Goal: Find specific page/section: Find specific page/section

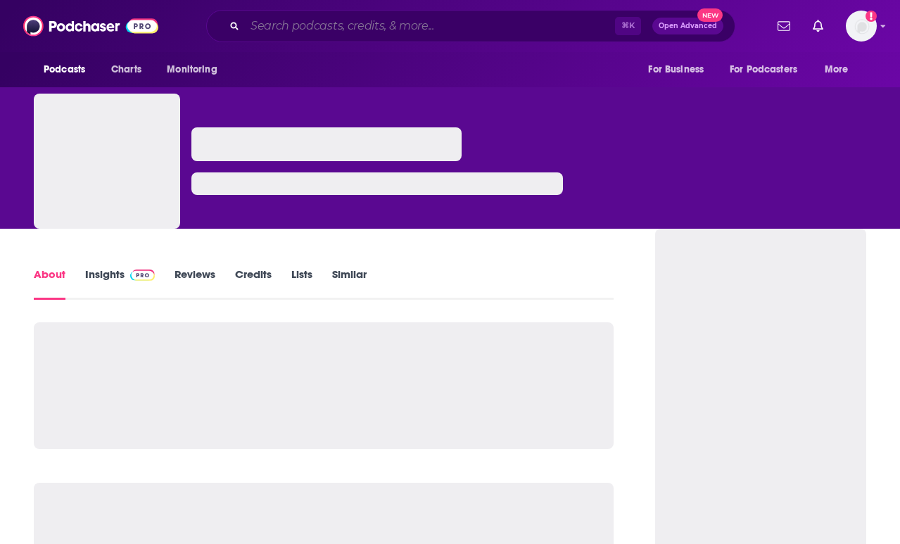
click at [362, 20] on input "Search podcasts, credits, & more..." at bounding box center [430, 26] width 370 height 23
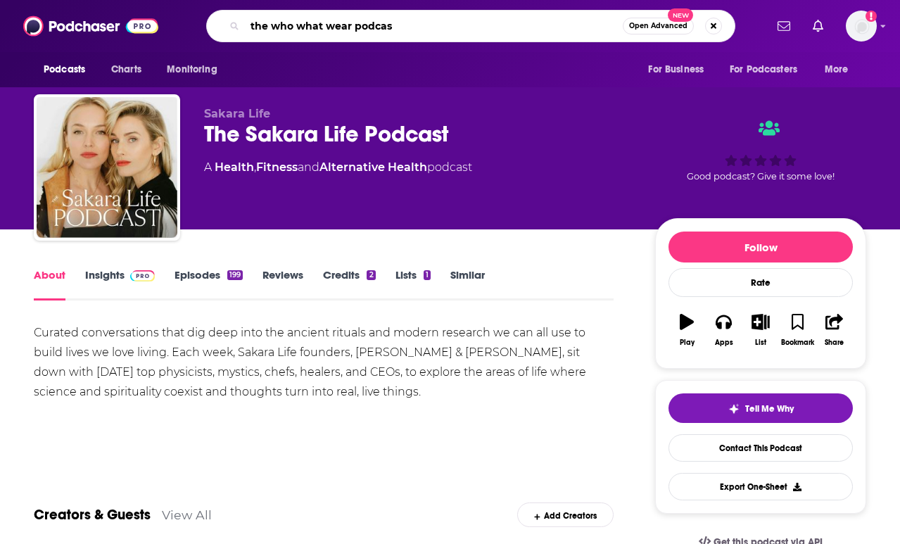
type input "the who what wear podcast"
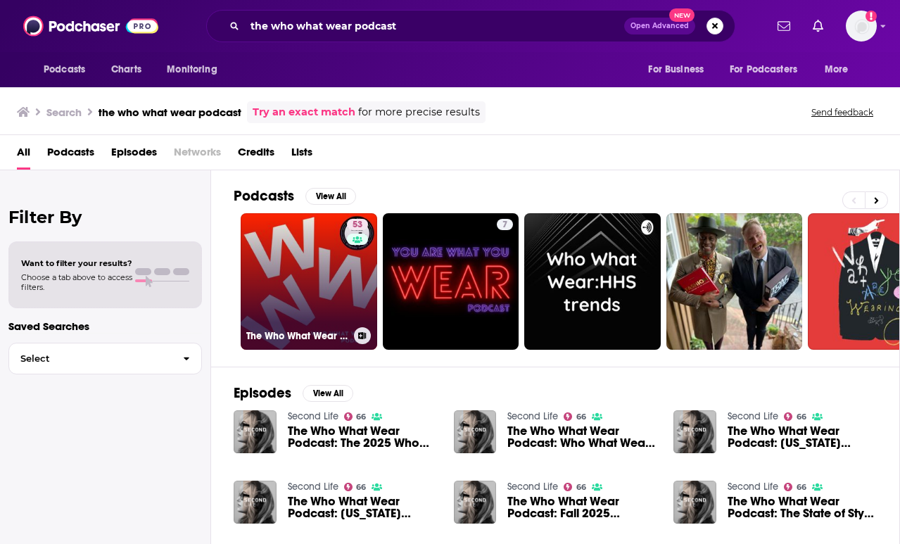
click at [321, 270] on link "53 The Who What Wear Podcast" at bounding box center [309, 281] width 136 height 136
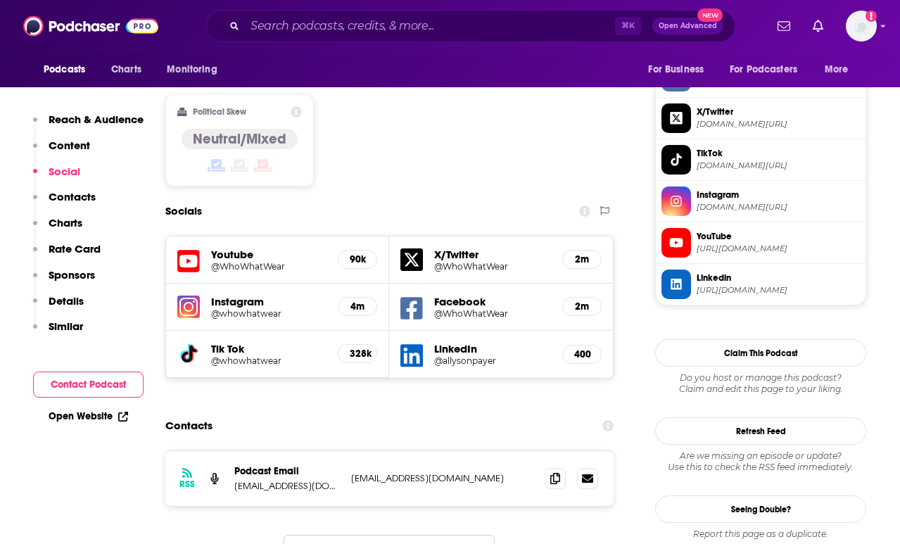
scroll to position [1138, 0]
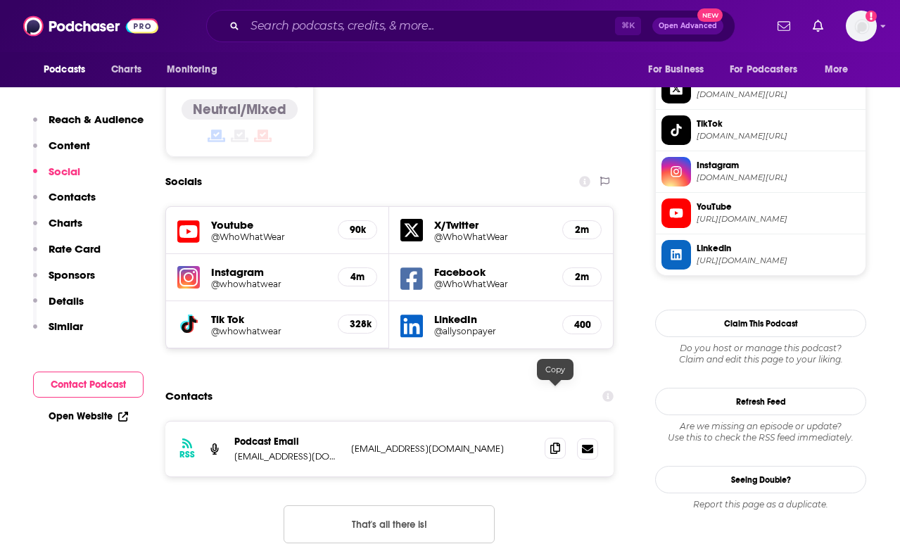
click at [551, 442] on icon at bounding box center [555, 447] width 10 height 11
click at [366, 23] on input "Search podcasts, credits, & more..." at bounding box center [430, 26] width 370 height 23
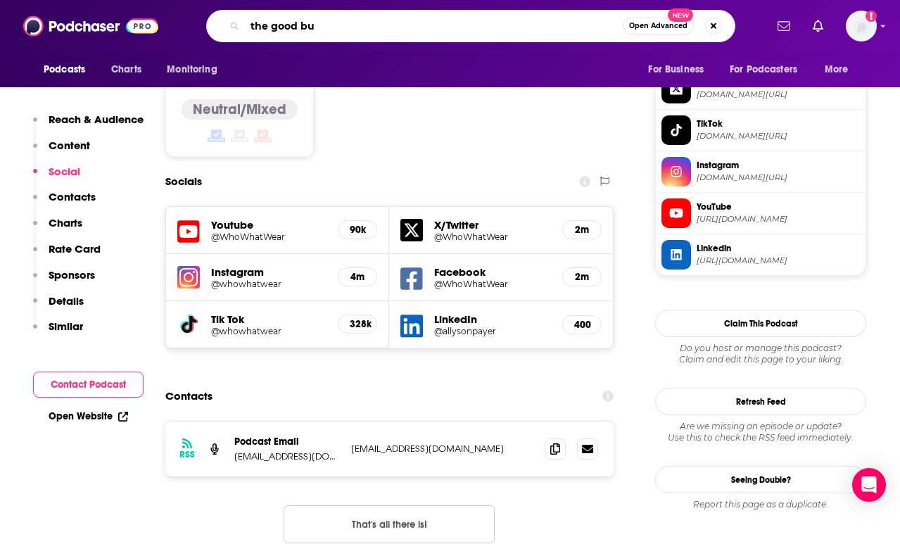
type input "the good buy"
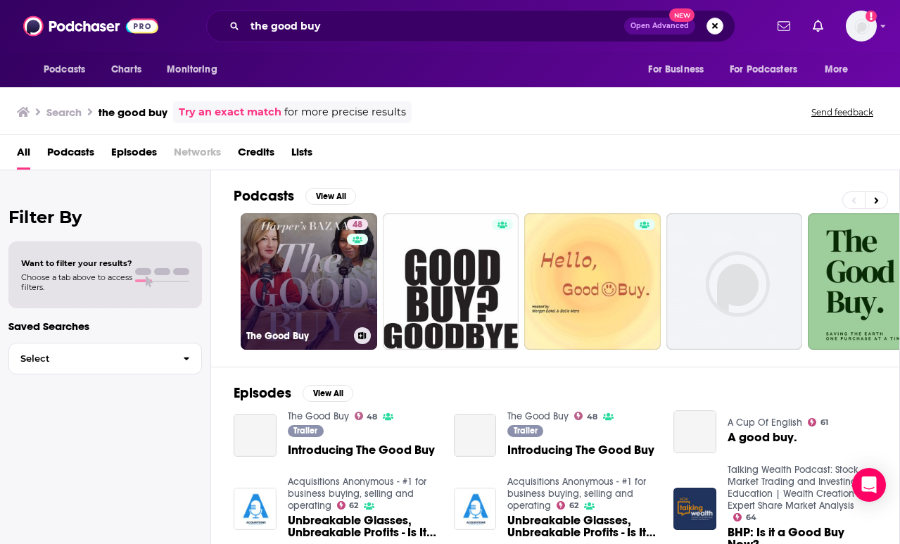
click at [321, 242] on link "48 The Good Buy" at bounding box center [309, 281] width 136 height 136
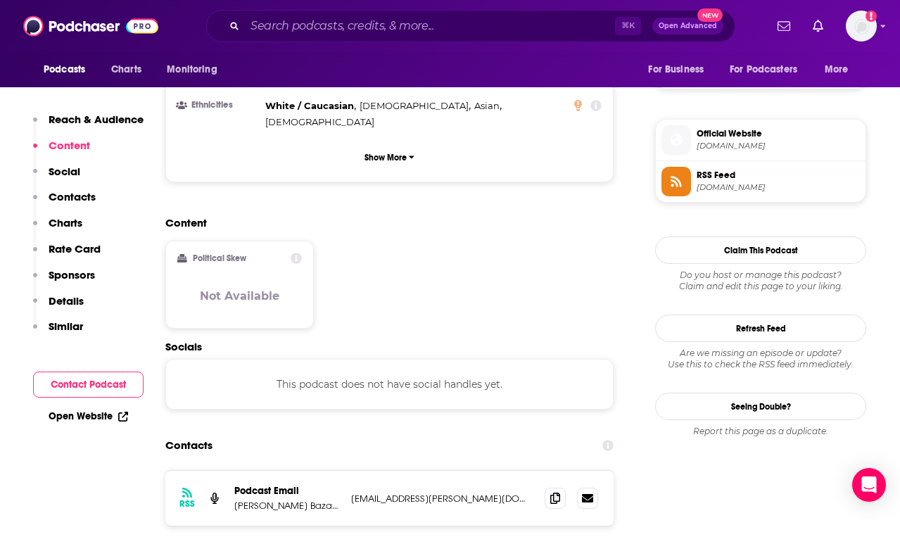
scroll to position [1001, 0]
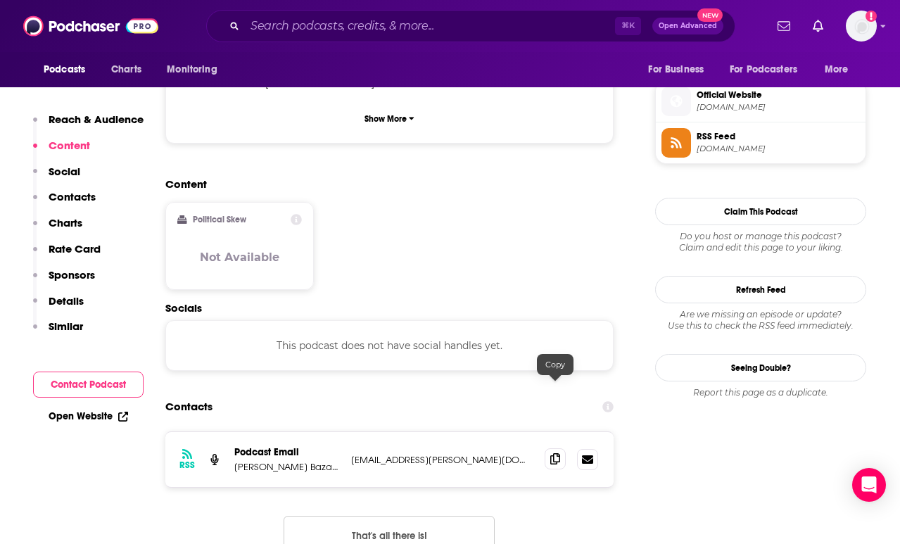
click at [553, 453] on icon at bounding box center [555, 458] width 10 height 11
